Goal: Task Accomplishment & Management: Use online tool/utility

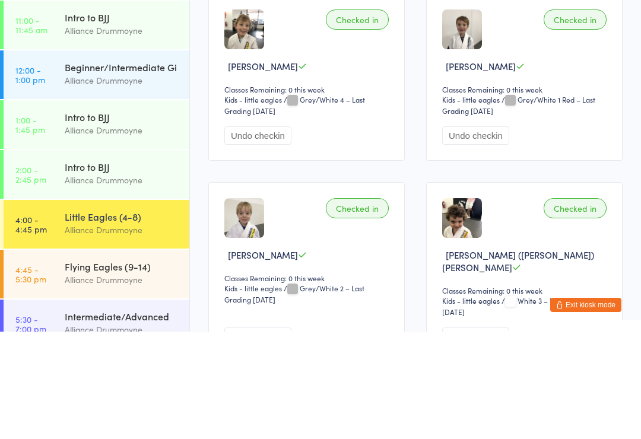
click at [149, 231] on div "Alliance Drummoyne" at bounding box center [122, 238] width 115 height 14
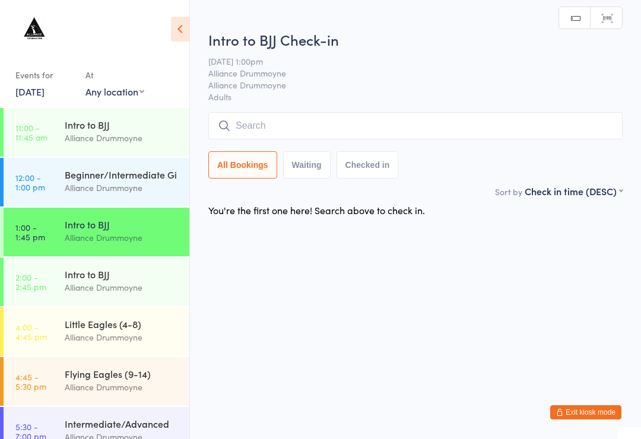
click at [132, 378] on div "Flying Eagles (9-14)" at bounding box center [122, 374] width 115 height 13
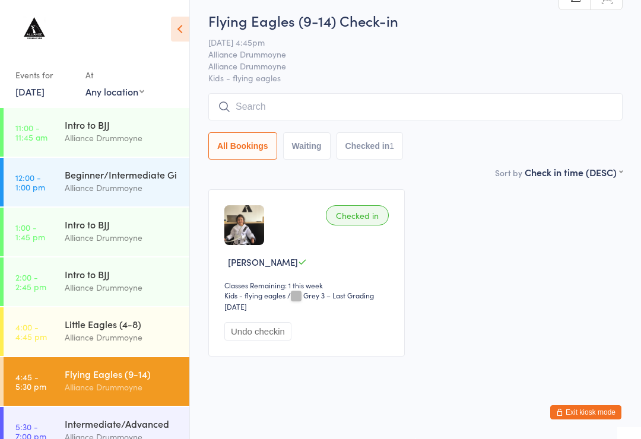
click at [302, 121] on input "search" at bounding box center [415, 106] width 414 height 27
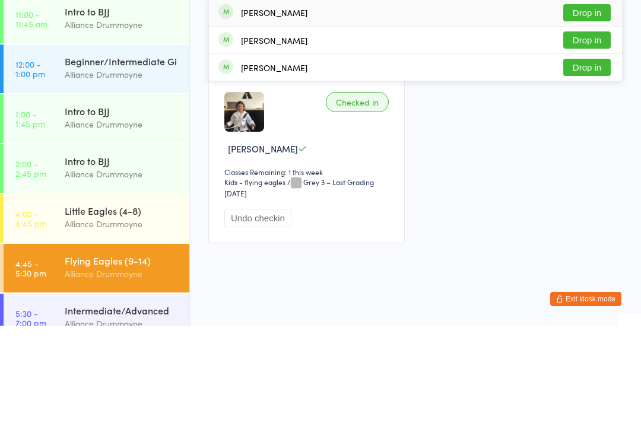
type input "Will"
click at [603, 172] on button "Drop in" at bounding box center [588, 180] width 48 height 17
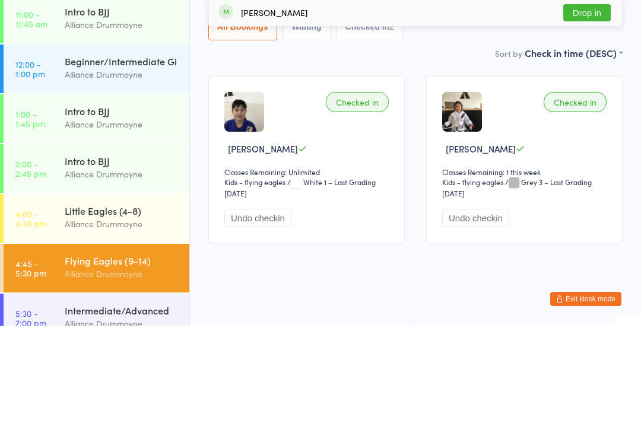
type input "Sun"
click at [605, 118] on button "Drop in" at bounding box center [588, 126] width 48 height 17
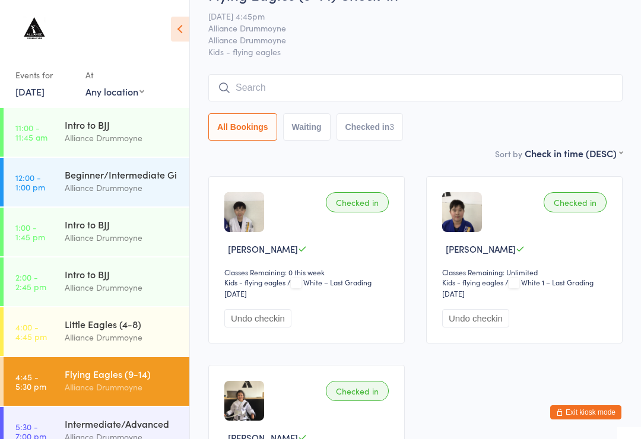
click at [539, 91] on input "search" at bounding box center [415, 87] width 414 height 27
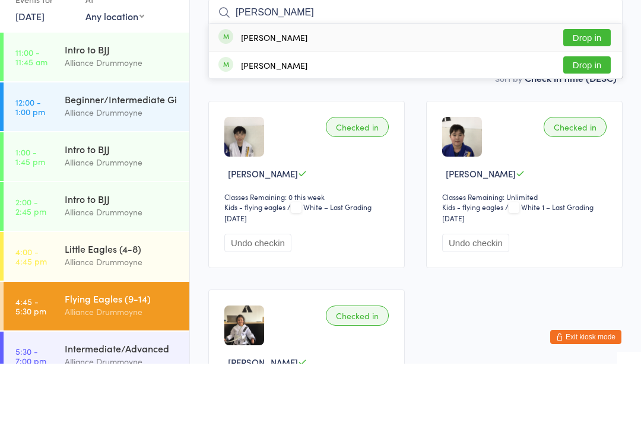
type input "[PERSON_NAME]"
click at [602, 105] on button "Drop in" at bounding box center [588, 113] width 48 height 17
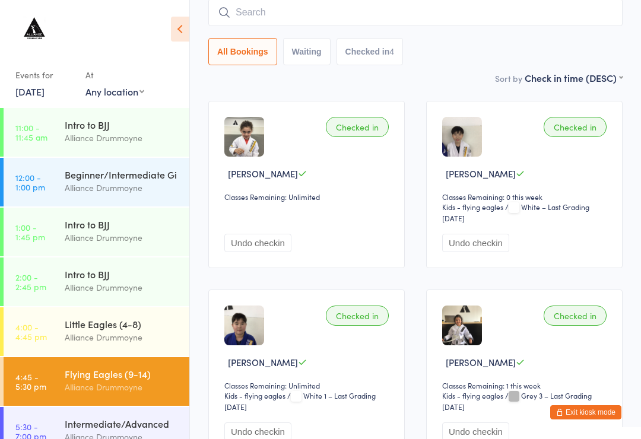
click at [338, 12] on input "search" at bounding box center [415, 12] width 414 height 27
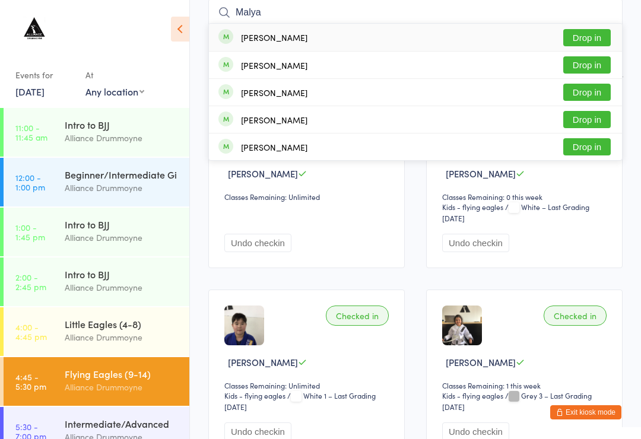
type input "Malya"
click at [587, 46] on button "Drop in" at bounding box center [588, 37] width 48 height 17
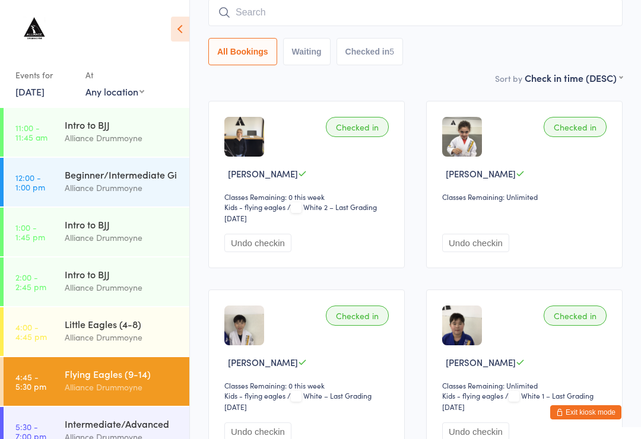
click at [239, 7] on input "search" at bounding box center [415, 12] width 414 height 27
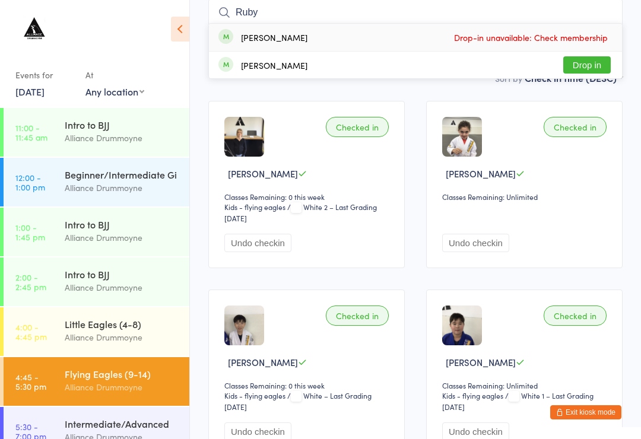
type input "Ruby"
click at [248, 36] on div "[PERSON_NAME]" at bounding box center [274, 38] width 67 height 10
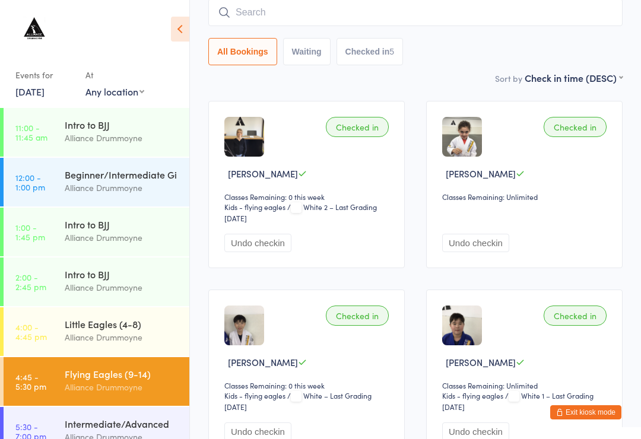
click at [365, 15] on input "search" at bounding box center [415, 12] width 414 height 27
click at [329, 22] on input "search" at bounding box center [415, 12] width 414 height 27
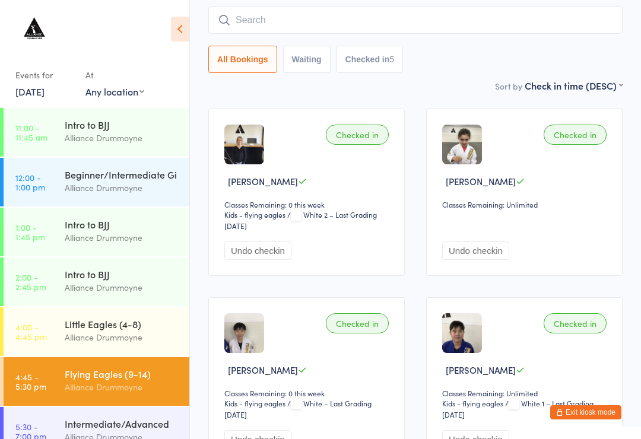
scroll to position [98, 0]
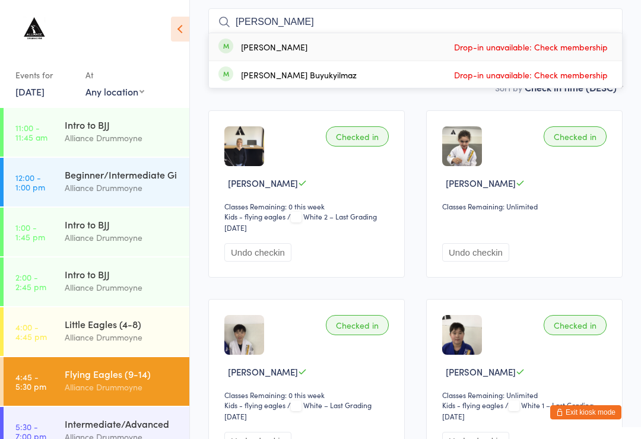
type input "[PERSON_NAME]"
click at [370, 87] on div "[PERSON_NAME] Buyukyilmaz Drop-in unavailable: Check membership" at bounding box center [415, 74] width 413 height 27
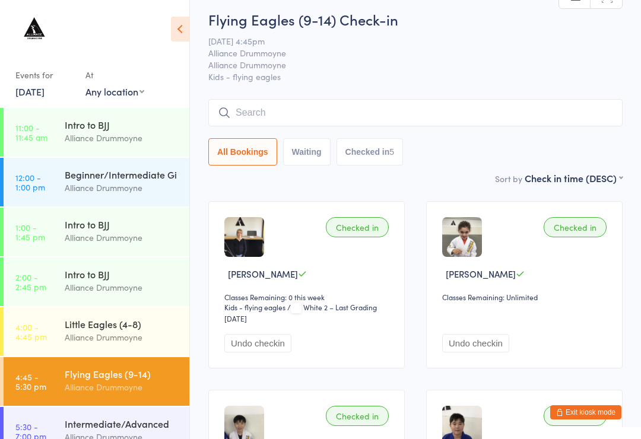
scroll to position [0, 0]
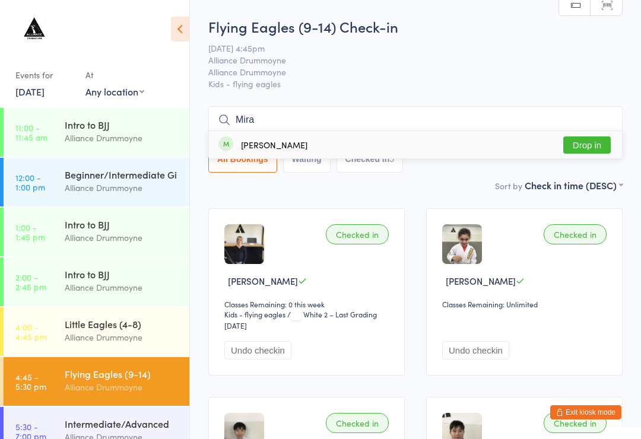
type input "Mira"
click at [571, 153] on button "Drop in" at bounding box center [588, 145] width 48 height 17
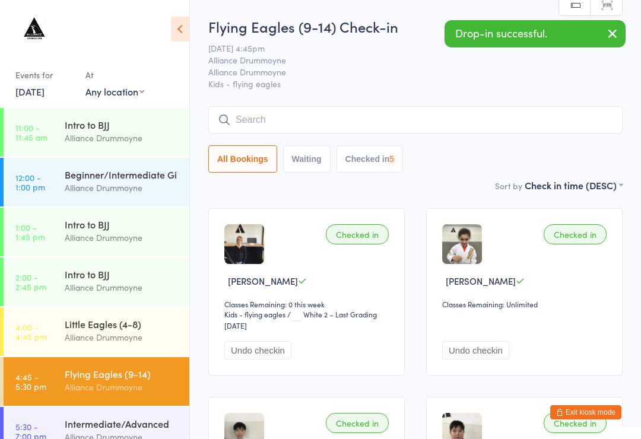
click at [324, 103] on div "Flying Eagles (9-14) Check-in [DATE] 4:45pm Alliance Drummoyne Alliance Drummoy…" at bounding box center [415, 98] width 414 height 162
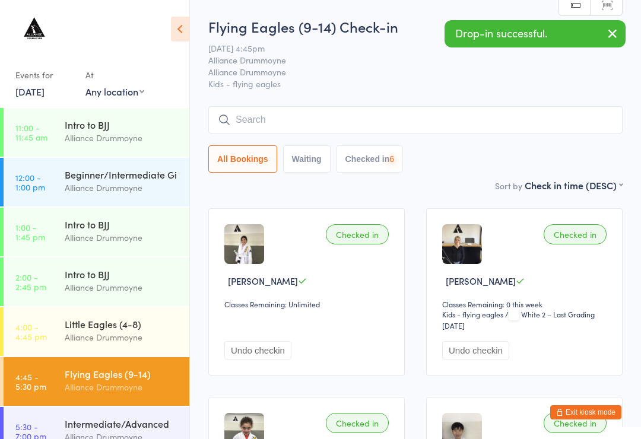
click at [318, 129] on input "search" at bounding box center [415, 119] width 414 height 27
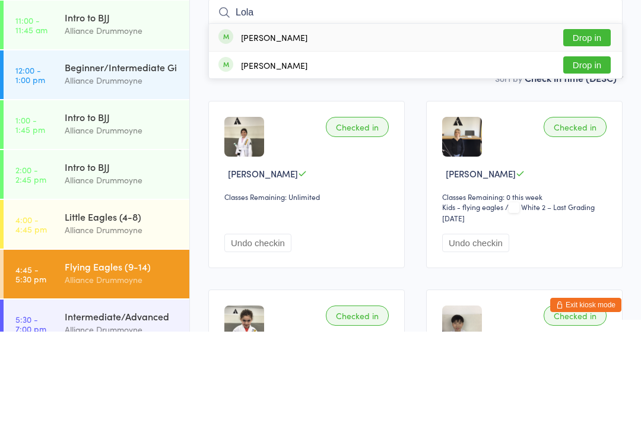
type input "Lola"
click at [577, 164] on button "Drop in" at bounding box center [588, 172] width 48 height 17
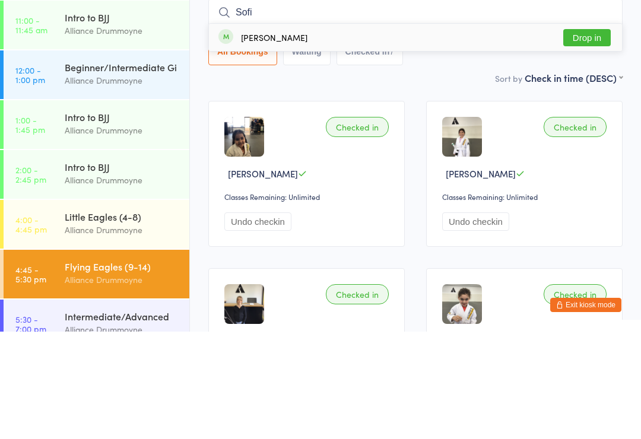
type input "Sofi"
click at [594, 137] on button "Drop in" at bounding box center [588, 145] width 48 height 17
